Goal: Task Accomplishment & Management: Use online tool/utility

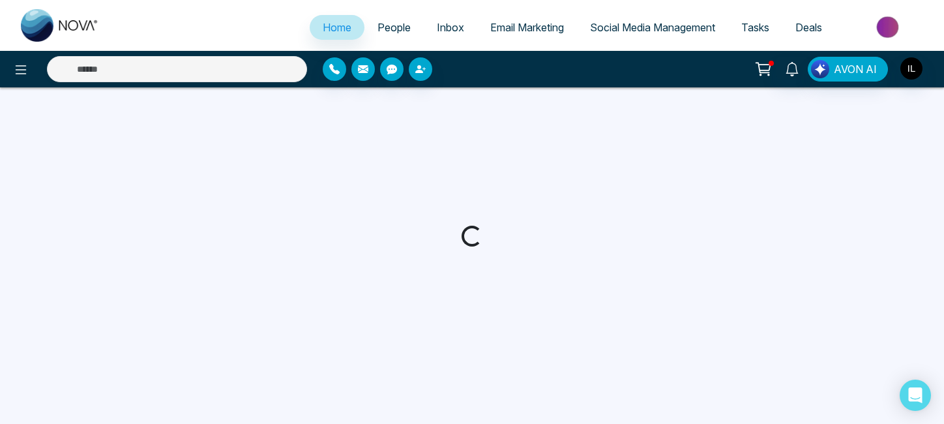
select select "*"
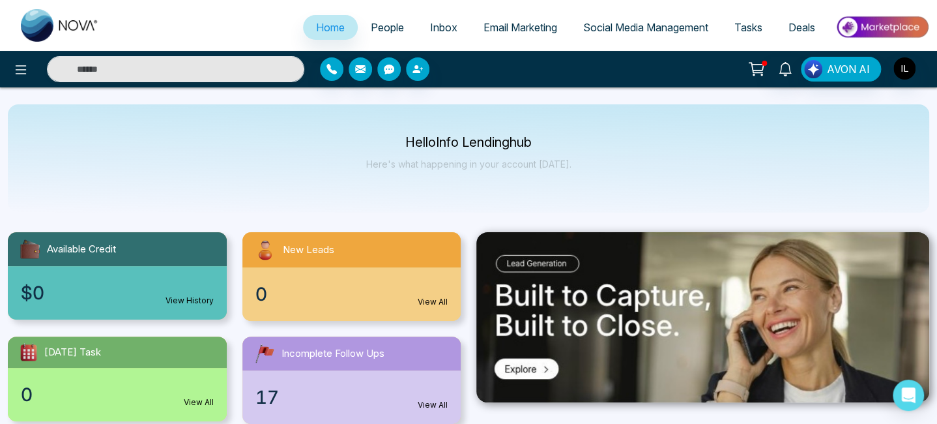
click at [536, 31] on span "Email Marketing" at bounding box center [521, 27] width 74 height 13
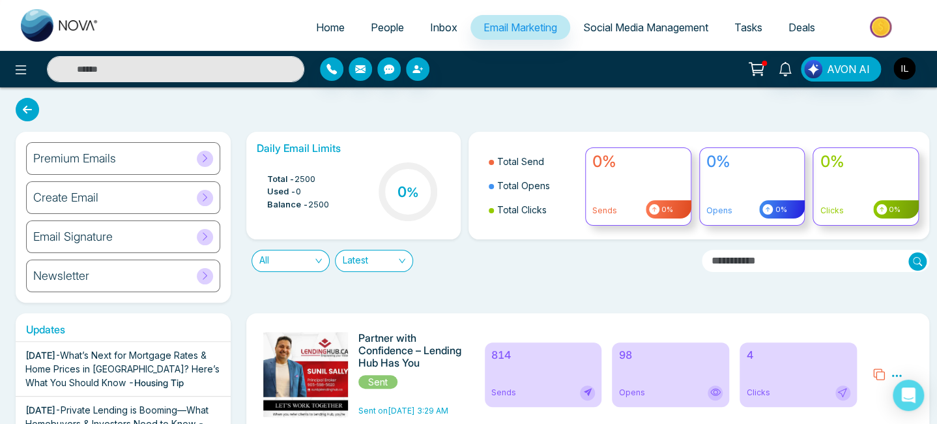
click at [560, 298] on div "Daily Email Limits Total - 2500 Used - 0 Balance - 2500 0 % Total Send Total Op…" at bounding box center [584, 217] width 691 height 171
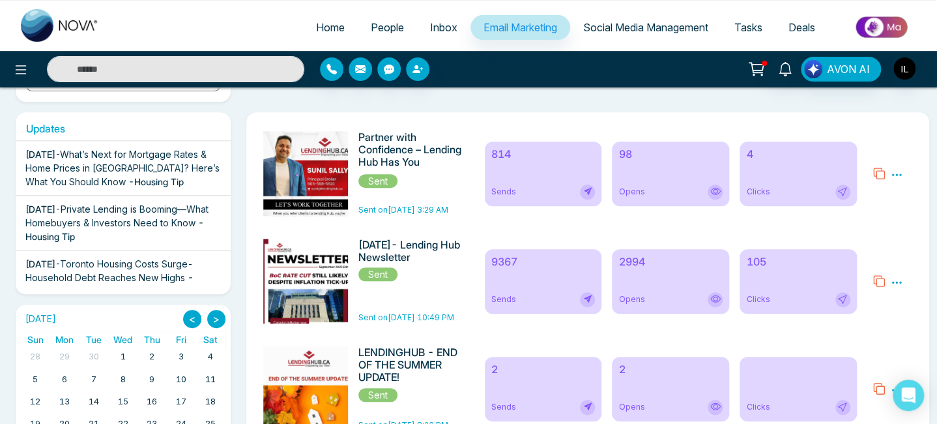
scroll to position [201, 0]
